Goal: Task Accomplishment & Management: Use online tool/utility

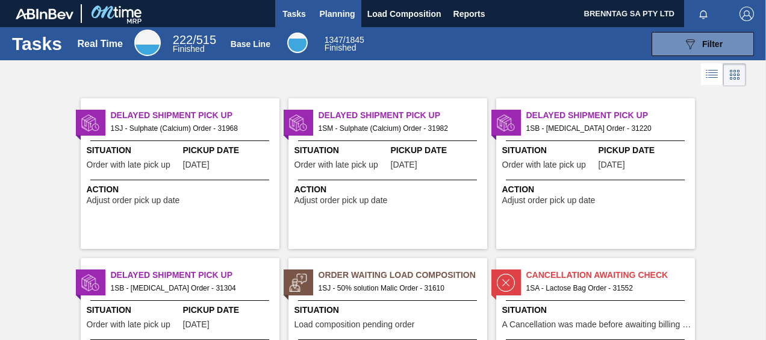
click at [328, 14] on span "Planning" at bounding box center [338, 14] width 36 height 14
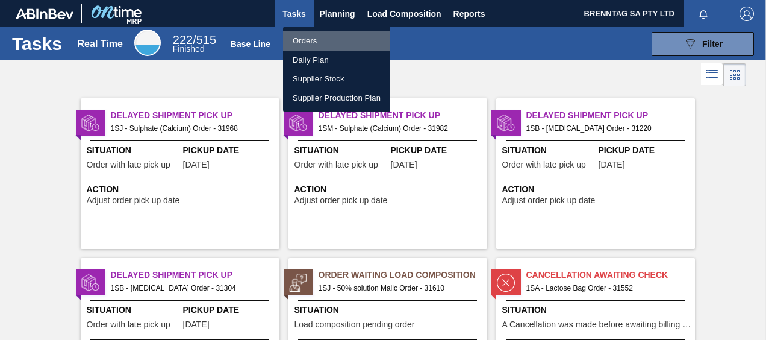
click at [324, 42] on li "Orders" at bounding box center [336, 40] width 107 height 19
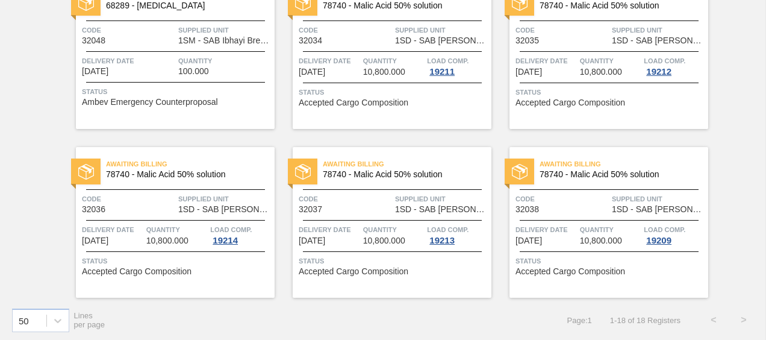
scroll to position [805, 0]
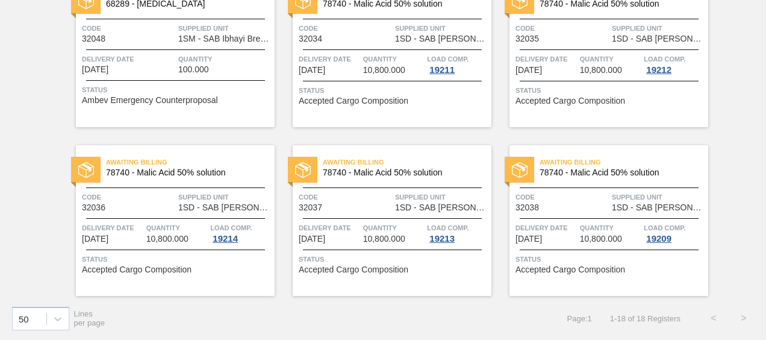
click at [164, 66] on div "Delivery Date 10/14/2025" at bounding box center [128, 63] width 93 height 21
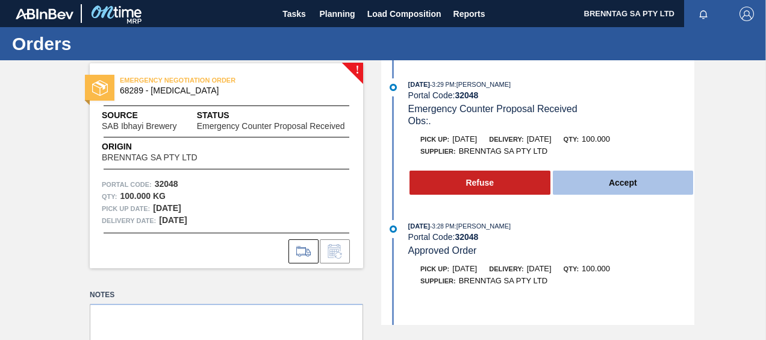
click at [603, 184] on button "Accept" at bounding box center [623, 182] width 141 height 24
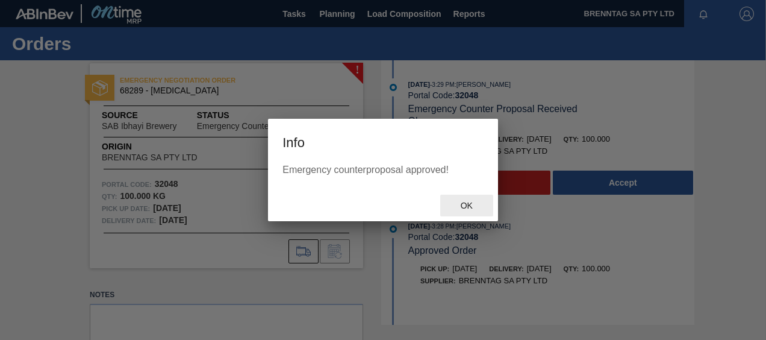
click at [465, 207] on span "Ok" at bounding box center [466, 205] width 31 height 10
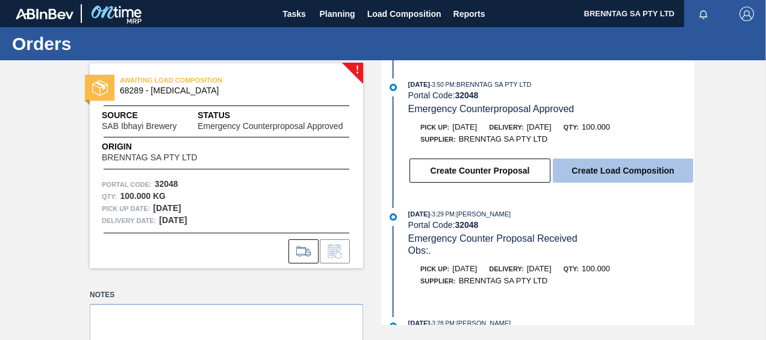
click at [588, 169] on button "Create Load Composition" at bounding box center [623, 170] width 140 height 24
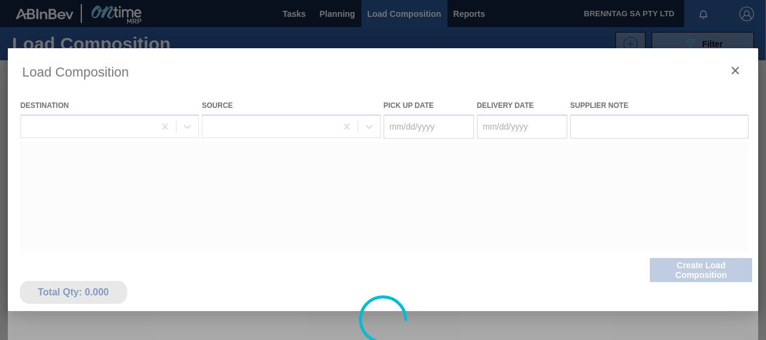
type Date "[DATE]"
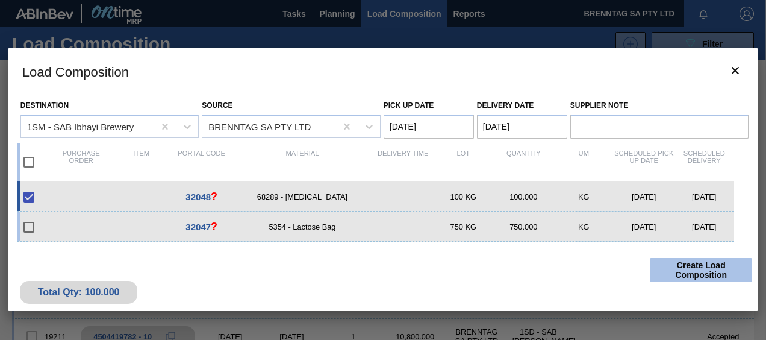
click at [686, 266] on button "Create Load Composition" at bounding box center [701, 270] width 102 height 24
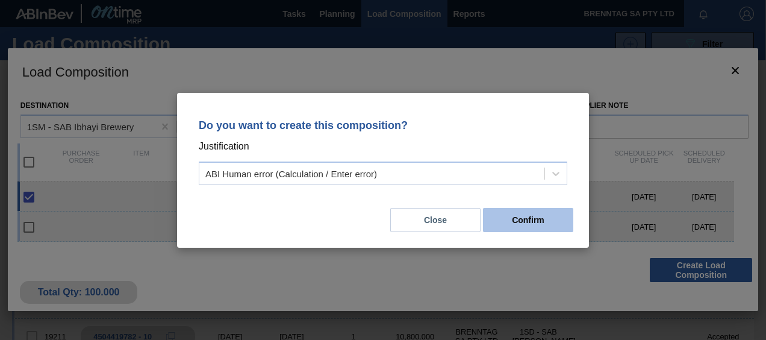
click at [509, 220] on button "Confirm" at bounding box center [528, 220] width 90 height 24
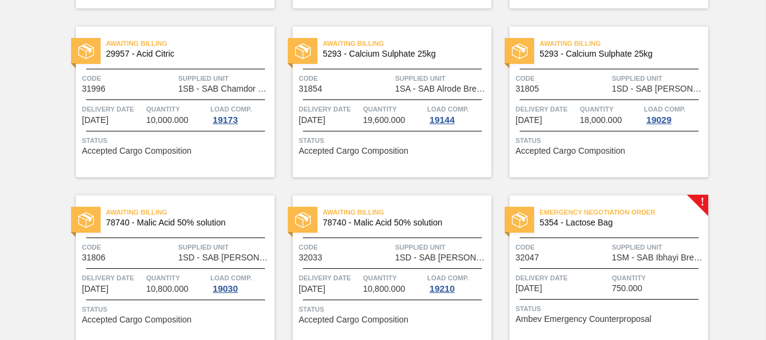
scroll to position [542, 0]
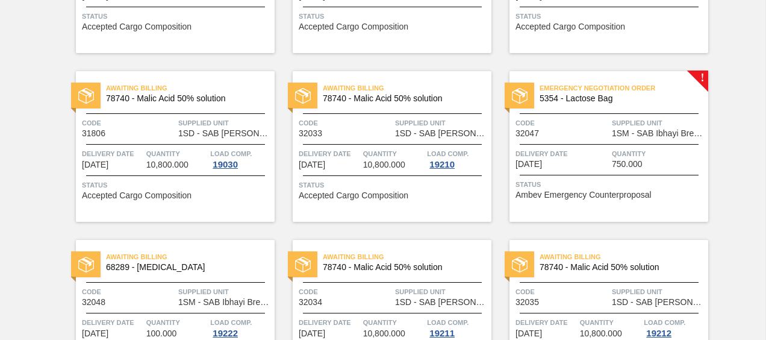
click at [579, 130] on div "Code 32047" at bounding box center [561, 127] width 93 height 21
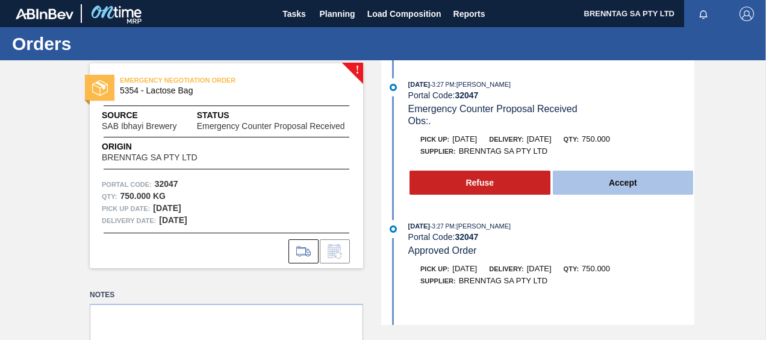
click at [600, 184] on button "Accept" at bounding box center [623, 182] width 141 height 24
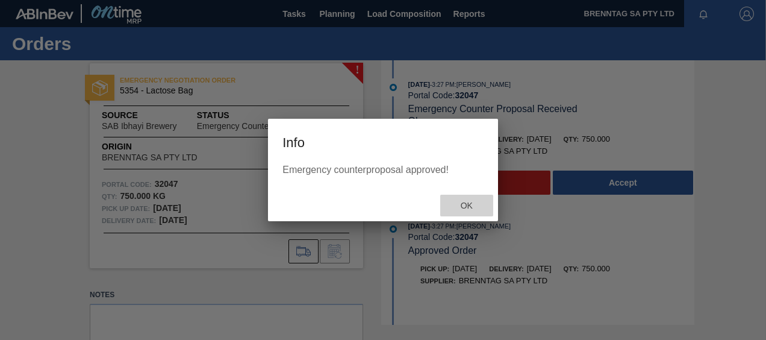
click at [465, 201] on span "Ok" at bounding box center [466, 205] width 31 height 10
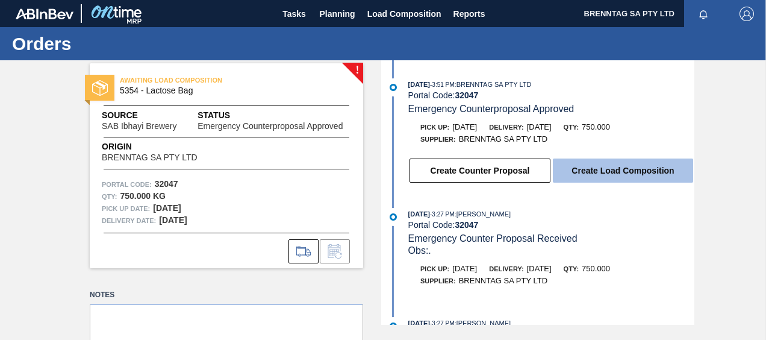
click at [603, 172] on button "Create Load Composition" at bounding box center [623, 170] width 140 height 24
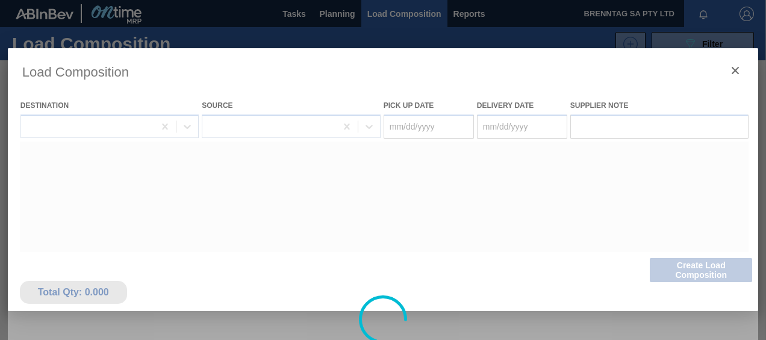
type Date "[DATE]"
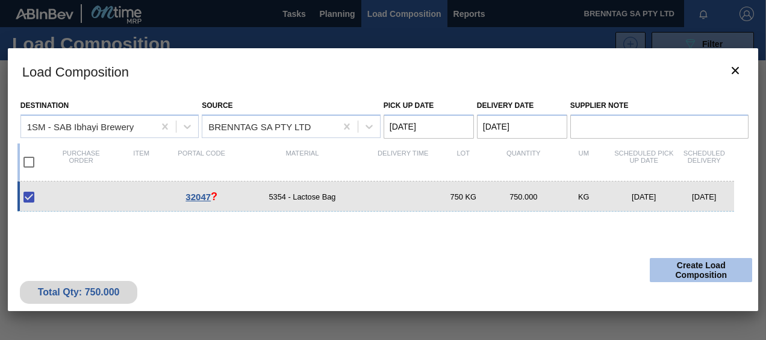
click at [674, 264] on button "Create Load Composition" at bounding box center [701, 270] width 102 height 24
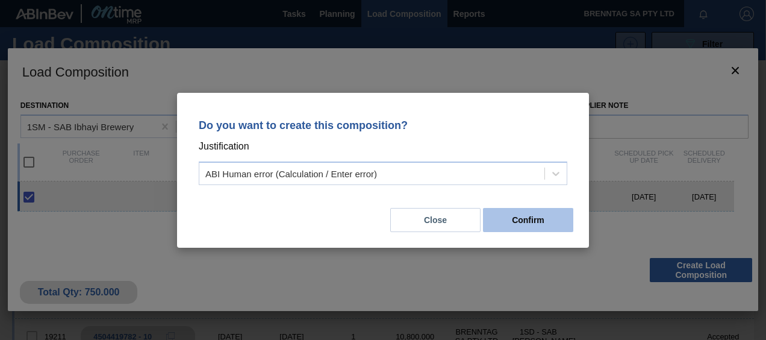
click at [535, 219] on button "Confirm" at bounding box center [528, 220] width 90 height 24
